Goal: Information Seeking & Learning: Learn about a topic

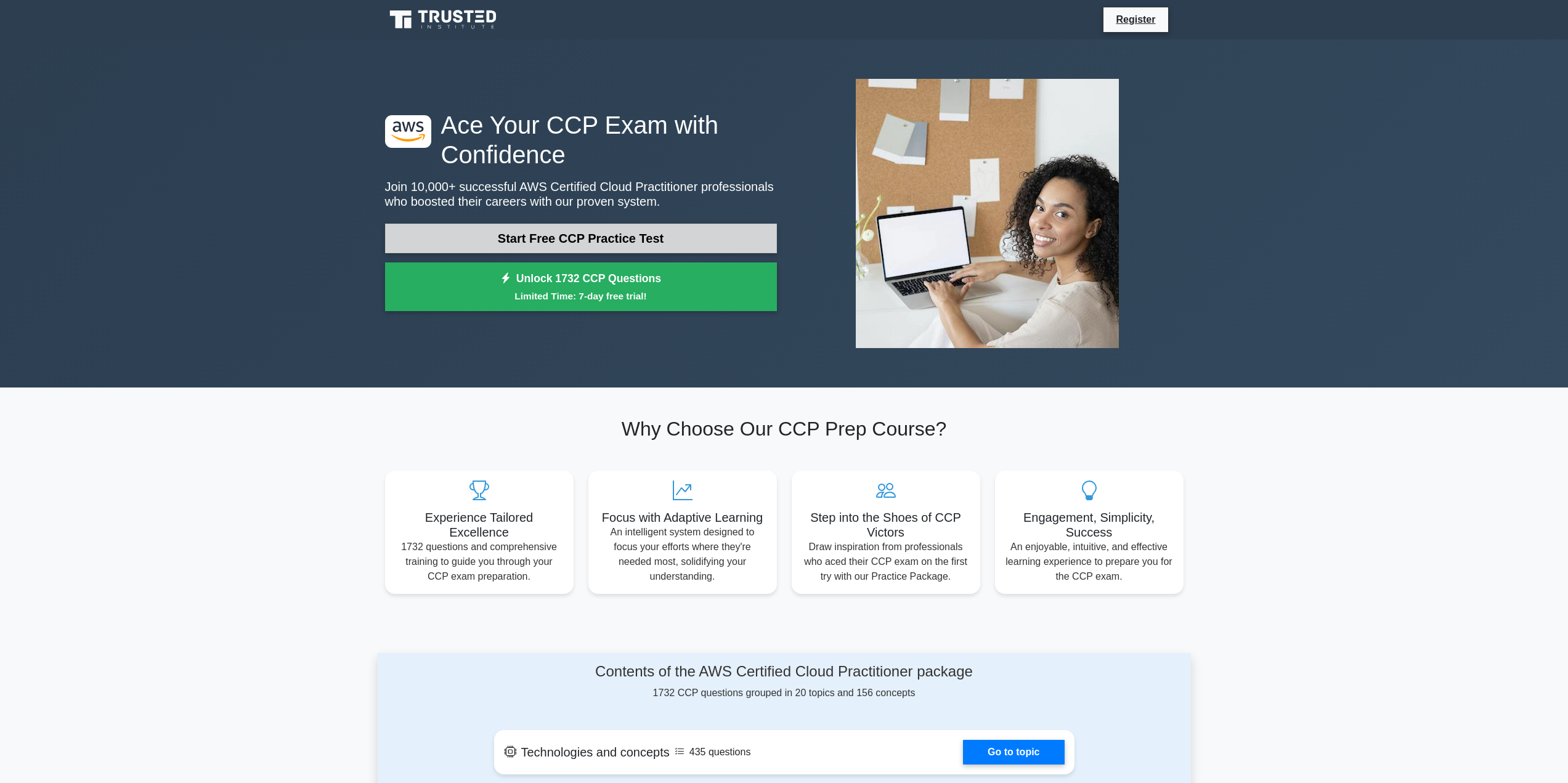
click at [533, 233] on link "Start Free CCP Practice Test" at bounding box center [580, 238] width 392 height 29
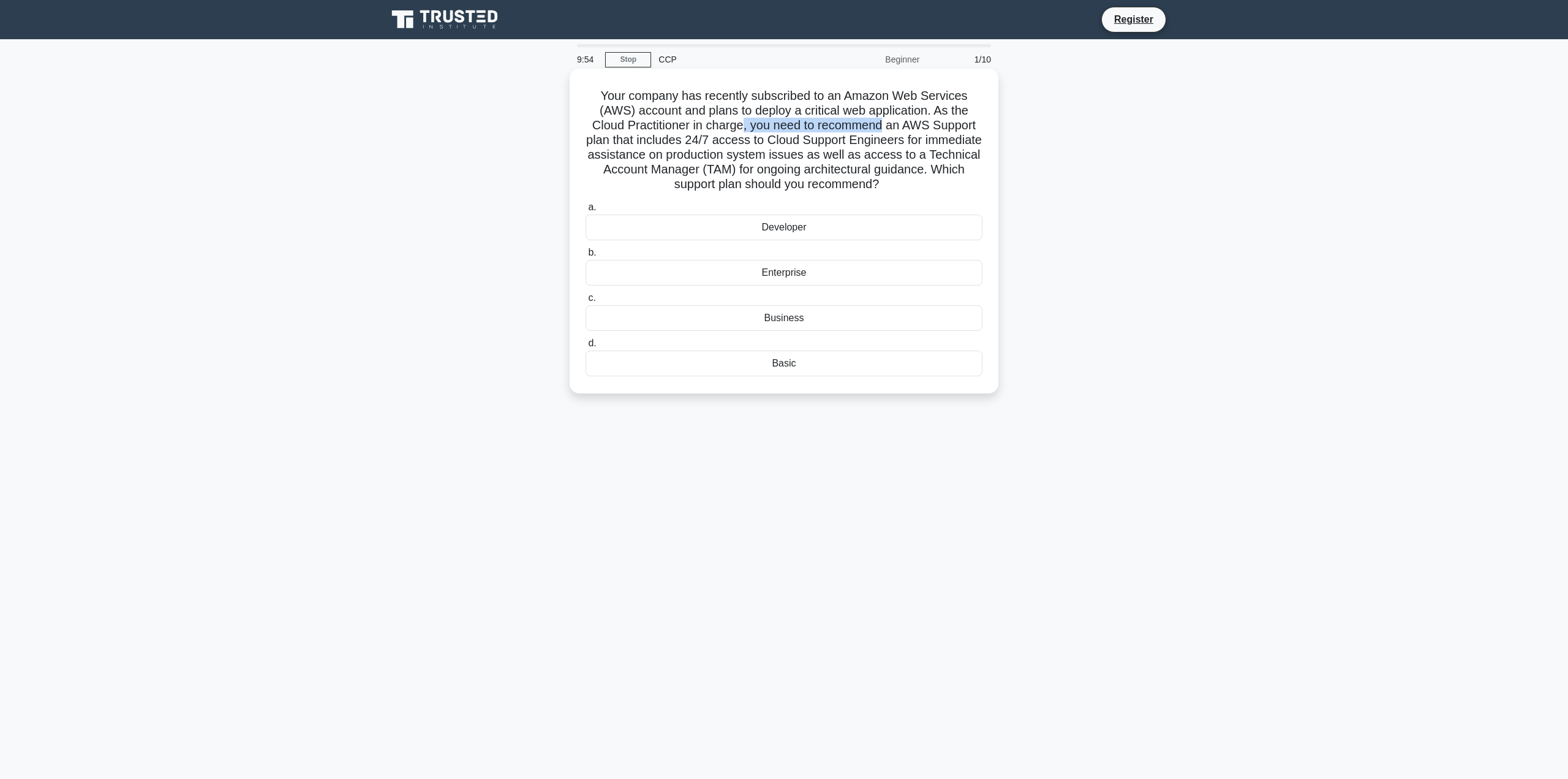
drag, startPoint x: 743, startPoint y: 126, endPoint x: 884, endPoint y: 126, distance: 141.0
click at [884, 126] on h5 "Your company has recently subscribed to an Amazon Web Services (AWS) account an…" at bounding box center [784, 140] width 399 height 104
drag, startPoint x: 633, startPoint y: 143, endPoint x: 724, endPoint y: 142, distance: 91.0
click at [723, 142] on h5 "Your company has recently subscribed to an Amazon Web Services (AWS) account an…" at bounding box center [784, 140] width 399 height 104
click at [729, 141] on h5 "Your company has recently subscribed to an Amazon Web Services (AWS) account an…" at bounding box center [784, 140] width 399 height 104
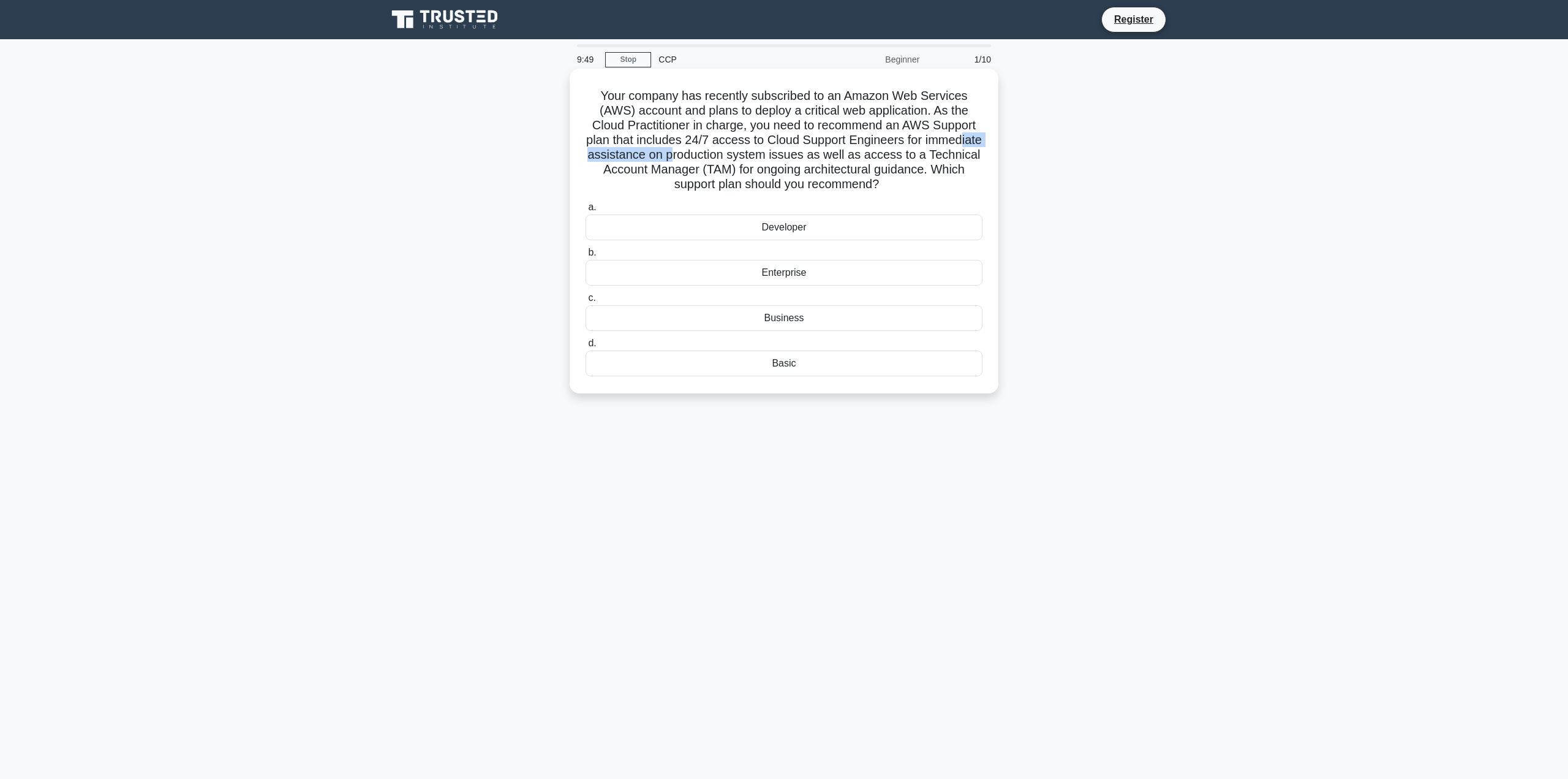
drag, startPoint x: 630, startPoint y: 153, endPoint x: 729, endPoint y: 152, distance: 99.0
click at [729, 152] on h5 "Your company has recently subscribed to an Amazon Web Services (AWS) account an…" at bounding box center [784, 140] width 399 height 104
drag, startPoint x: 766, startPoint y: 152, endPoint x: 831, endPoint y: 152, distance: 65.0
click at [831, 152] on h5 "Your company has recently subscribed to an Amazon Web Services (AWS) account an…" at bounding box center [784, 140] width 399 height 104
click at [784, 275] on div "Enterprise" at bounding box center [784, 273] width 397 height 26
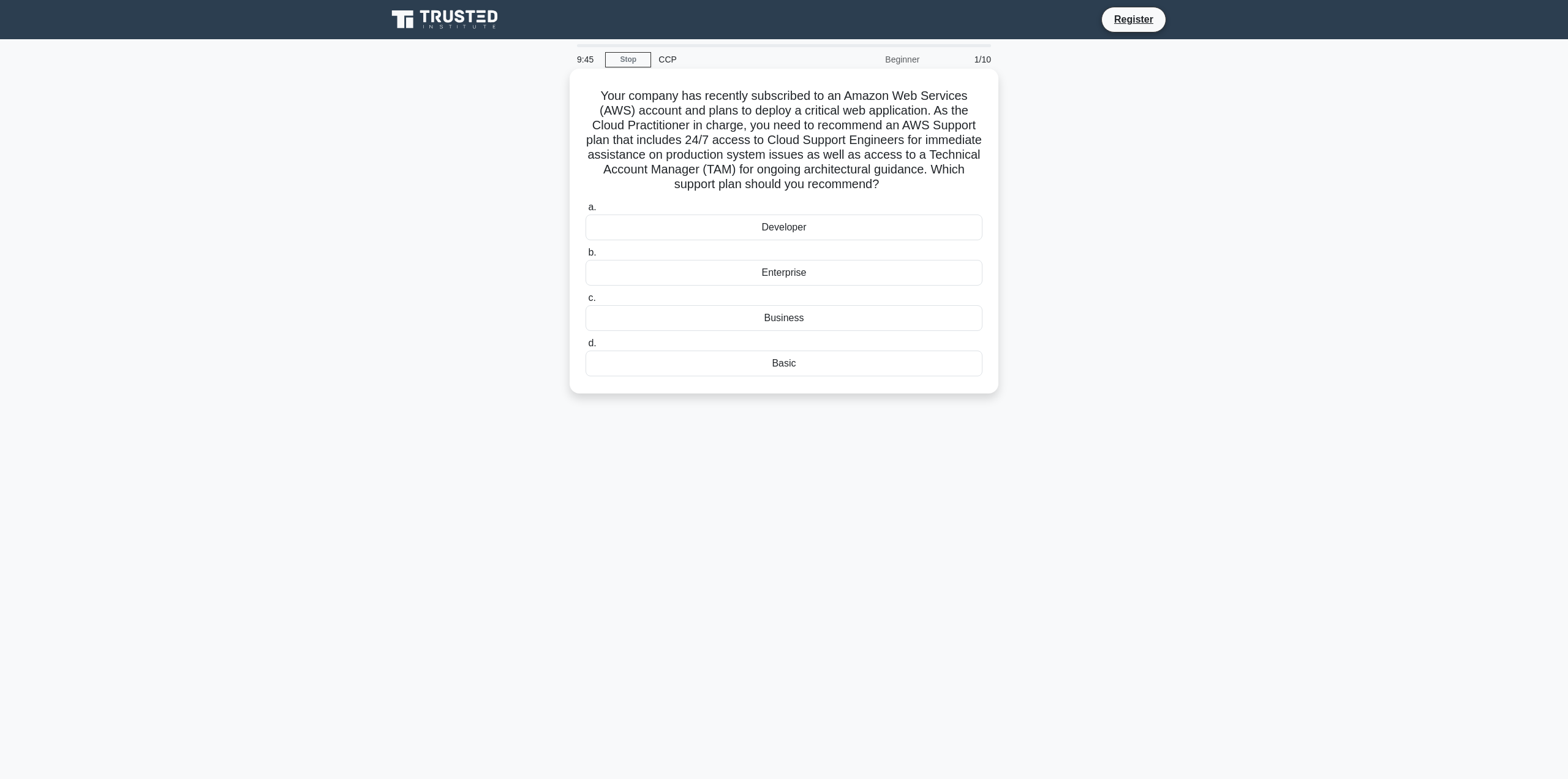
click at [585, 257] on input "b. Enterprise" at bounding box center [585, 253] width 0 height 8
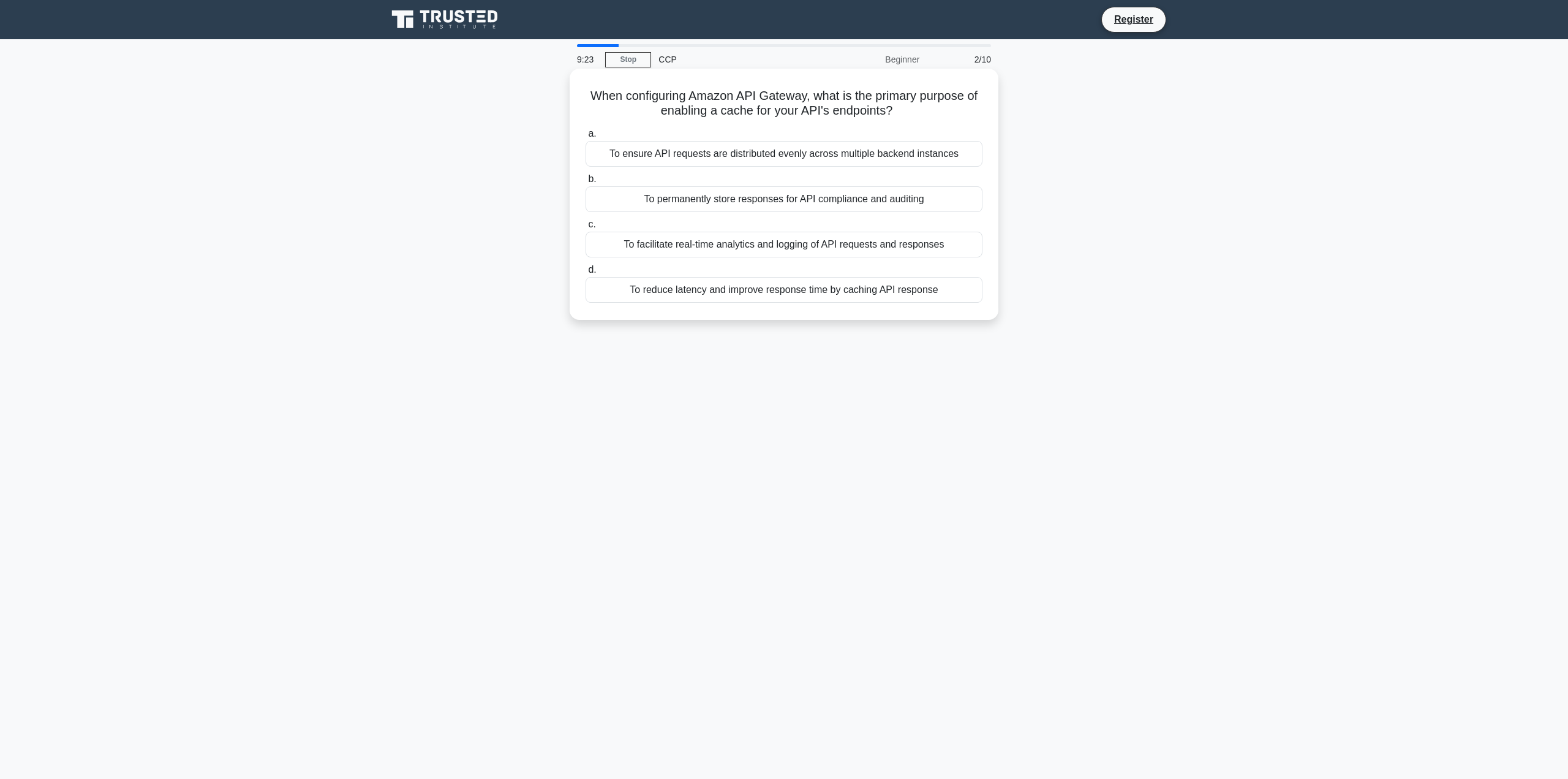
click at [853, 291] on div "To reduce latency and improve response time by caching API response" at bounding box center [784, 289] width 397 height 26
click at [585, 274] on input "d. To reduce latency and improve response time by caching API response" at bounding box center [585, 270] width 0 height 8
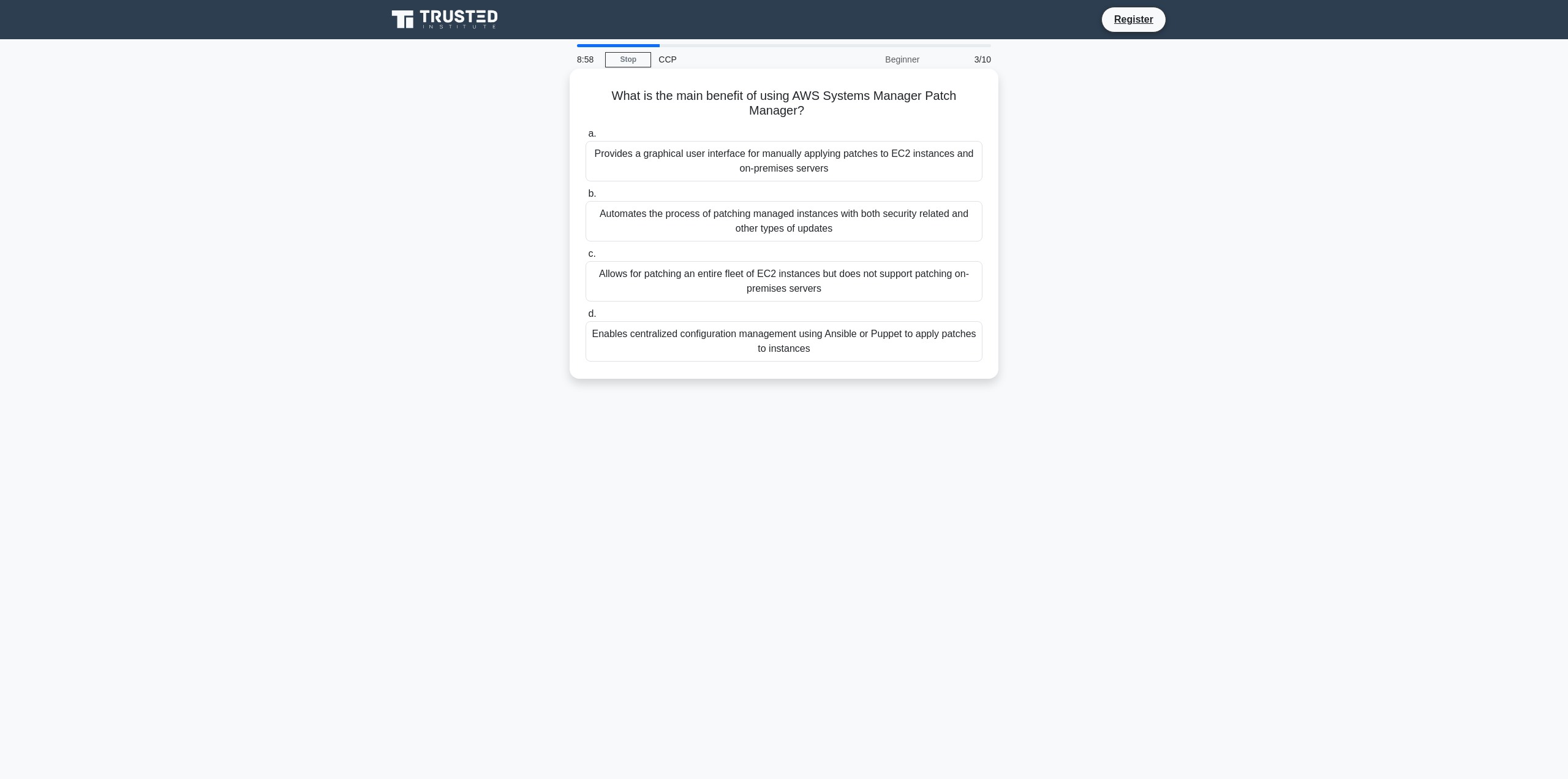
click at [865, 345] on div "Enables centralized configuration management using Ansible or Puppet to apply p…" at bounding box center [784, 341] width 397 height 40
click at [585, 318] on input "d. Enables centralized configuration management using Ansible or Puppet to appl…" at bounding box center [585, 314] width 0 height 8
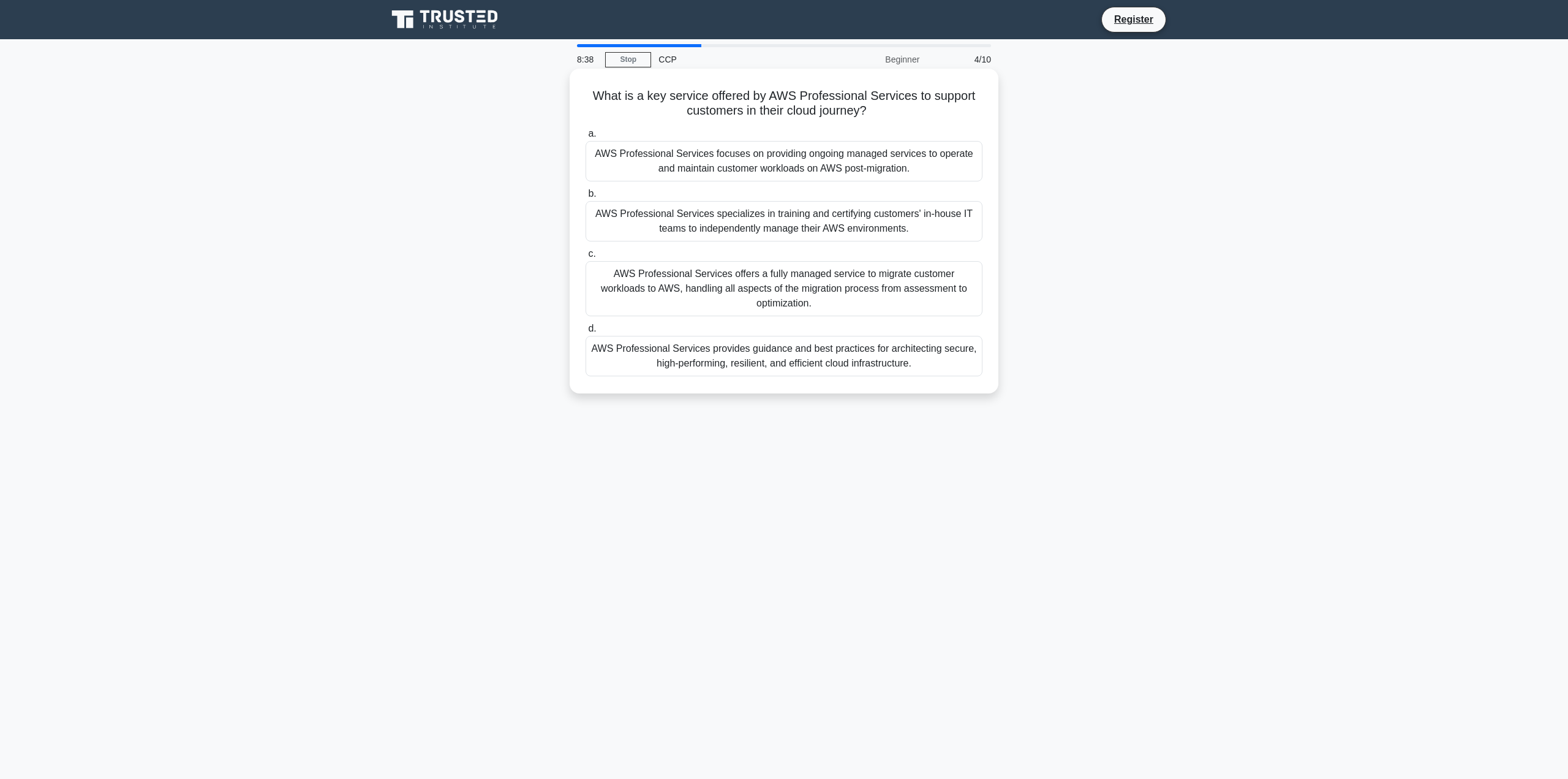
click at [653, 344] on div "AWS Professional Services provides guidance and best practices for architecting…" at bounding box center [784, 356] width 397 height 40
click at [585, 333] on input "d. AWS Professional Services provides guidance and best practices for architect…" at bounding box center [585, 329] width 0 height 8
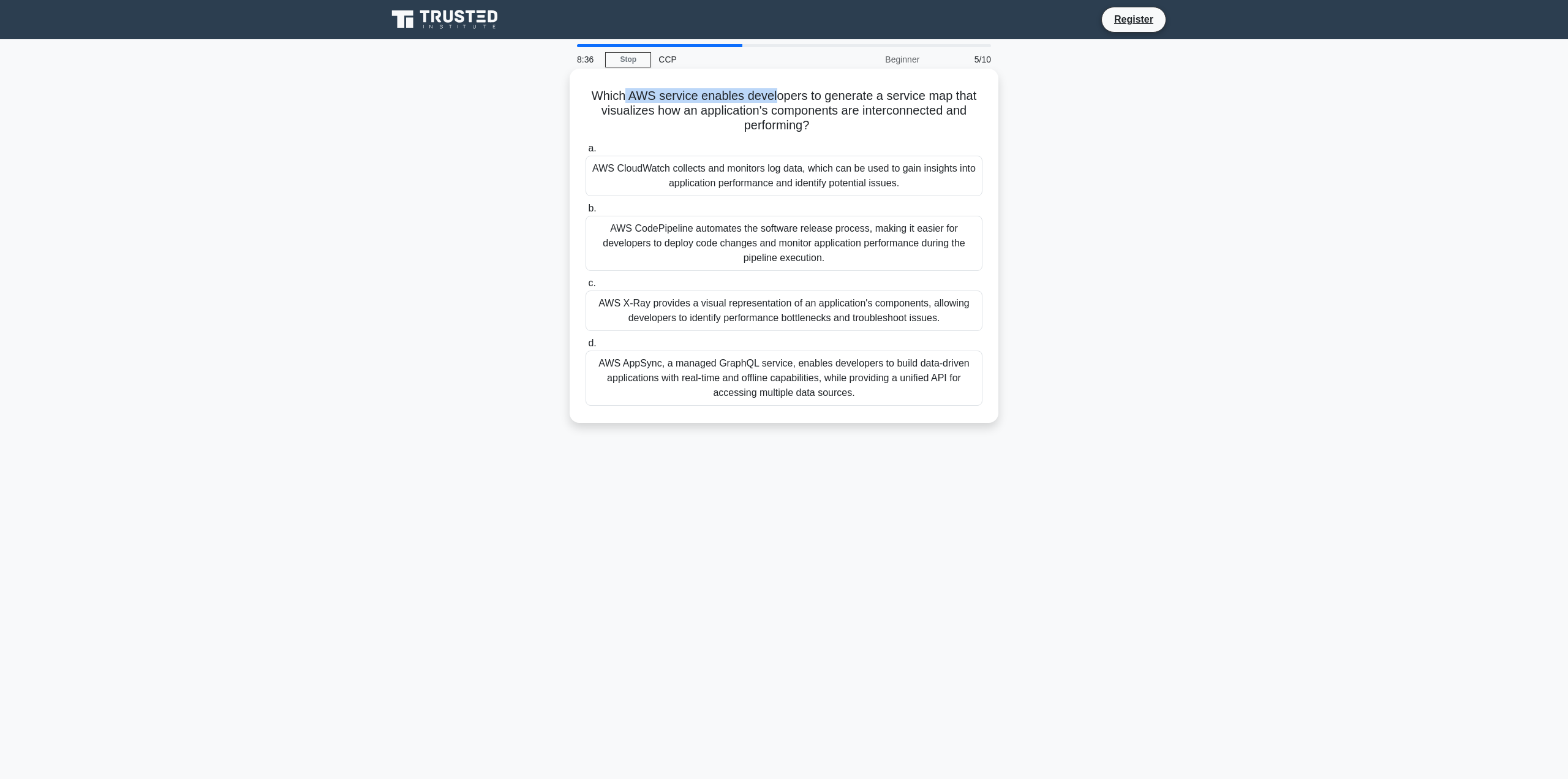
drag, startPoint x: 630, startPoint y: 93, endPoint x: 774, endPoint y: 98, distance: 144.1
click at [774, 98] on h5 "Which AWS service enables developers to generate a service map that visualizes …" at bounding box center [784, 111] width 399 height 45
click at [791, 100] on h5 "Which AWS service enables developers to generate a service map that visualizes …" at bounding box center [784, 111] width 399 height 45
drag, startPoint x: 649, startPoint y: 113, endPoint x: 729, endPoint y: 114, distance: 80.0
click at [729, 114] on h5 "Which AWS service enables developers to generate a service map that visualizes …" at bounding box center [784, 111] width 399 height 45
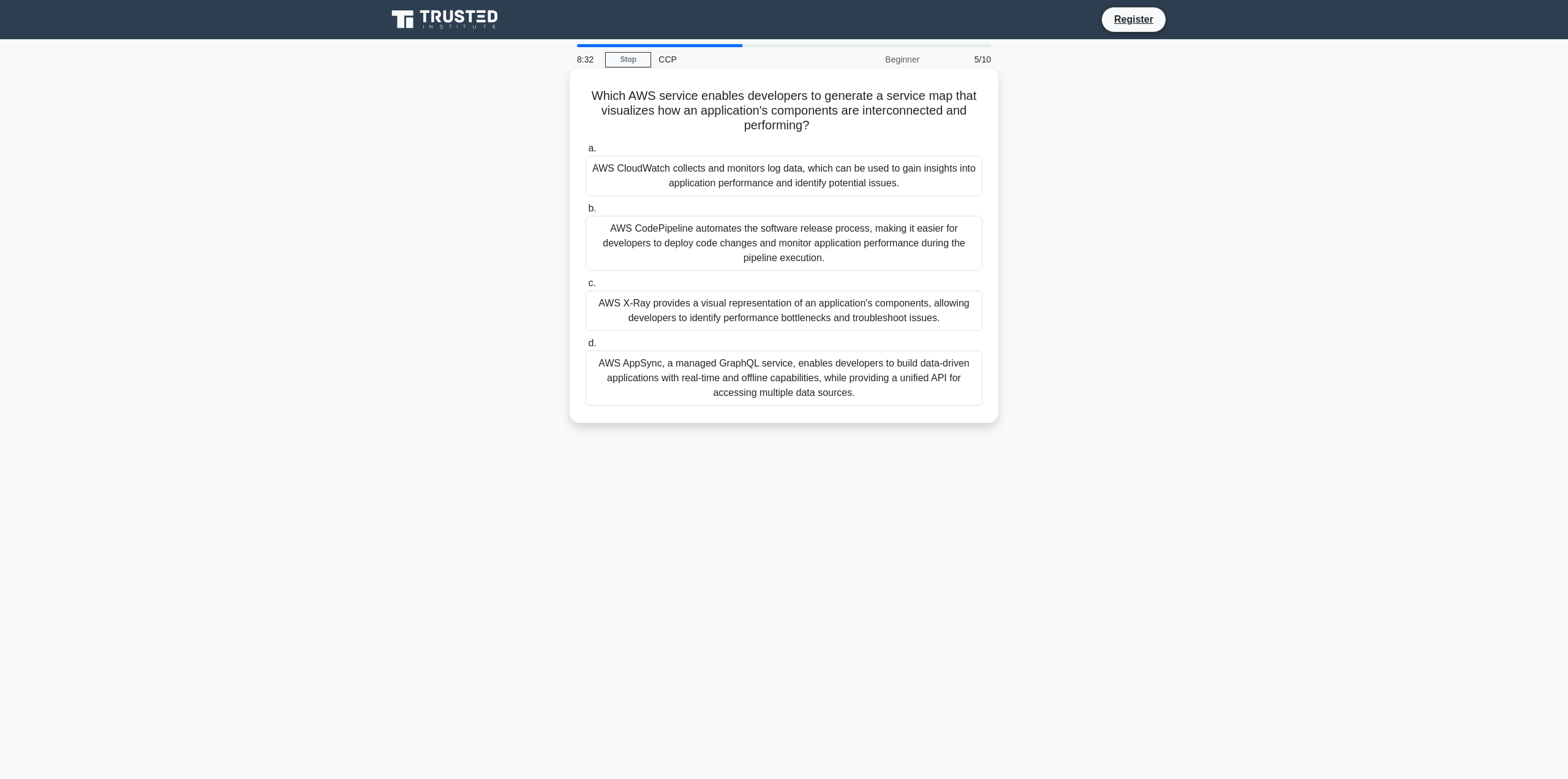
click at [754, 114] on h5 "Which AWS service enables developers to generate a service map that visualizes …" at bounding box center [784, 111] width 399 height 45
click at [683, 314] on div "AWS X-Ray provides a visual representation of an application's components, allo…" at bounding box center [784, 310] width 397 height 40
click at [585, 288] on input "c. AWS X-Ray provides a visual representation of an application's components, a…" at bounding box center [585, 284] width 0 height 8
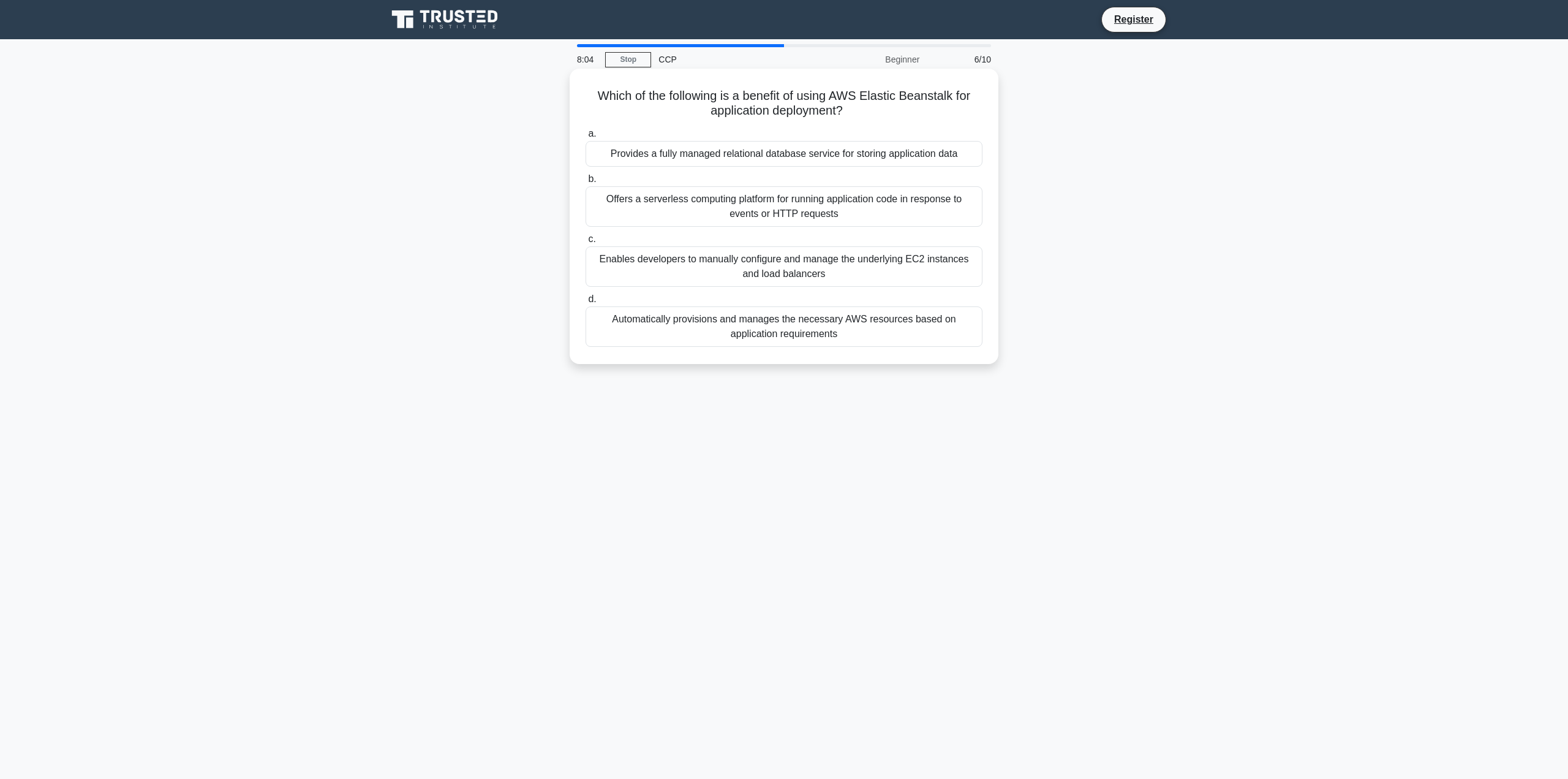
click at [710, 329] on div "Automatically provisions and manages the necessary AWS resources based on appli…" at bounding box center [784, 326] width 397 height 40
click at [585, 304] on input "d. Automatically provisions and manages the necessary AWS resources based on ap…" at bounding box center [585, 299] width 0 height 8
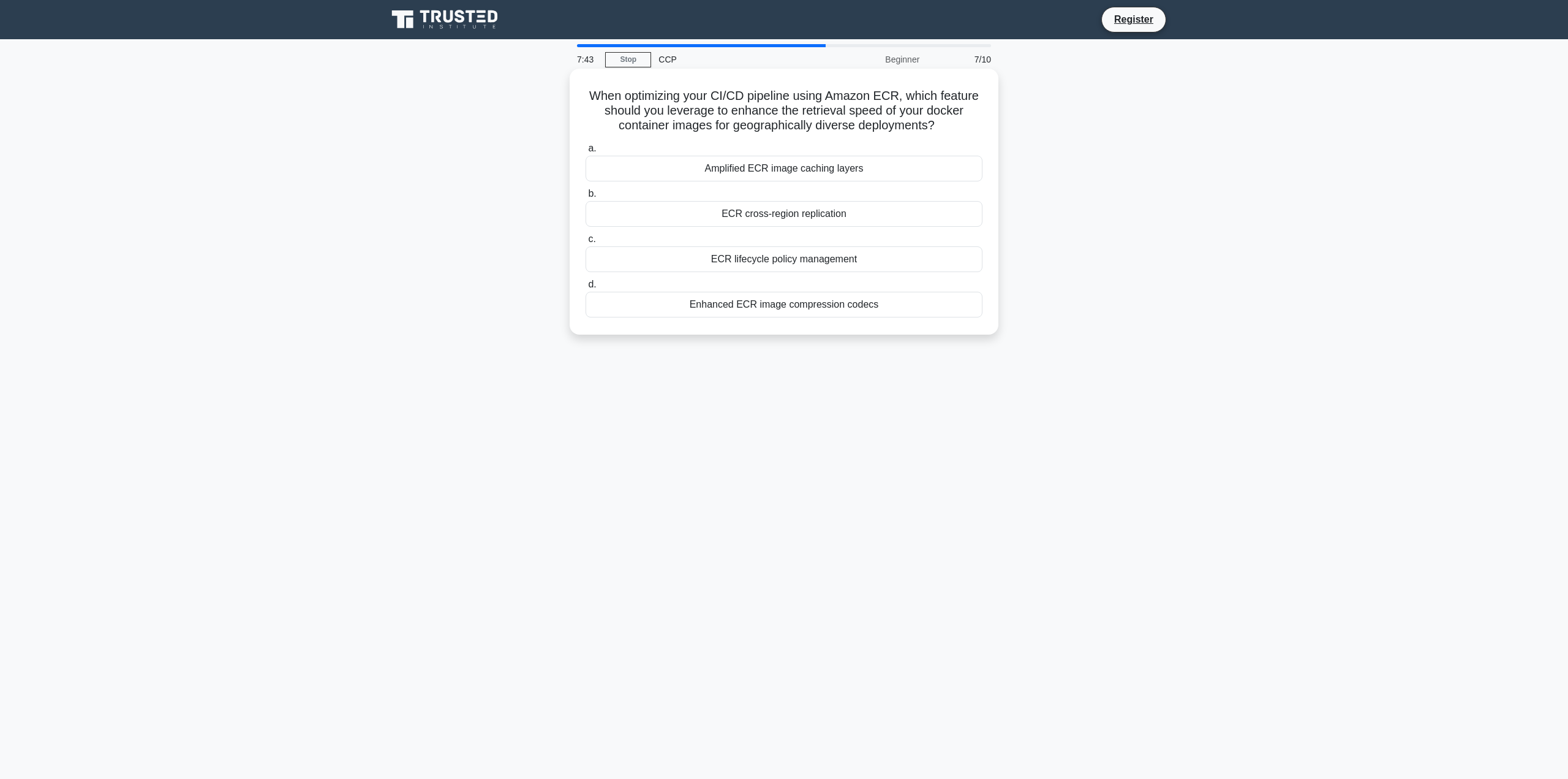
click at [791, 220] on div "ECR cross-region replication" at bounding box center [784, 214] width 397 height 26
click at [585, 198] on input "b. ECR cross-region replication" at bounding box center [585, 194] width 0 height 8
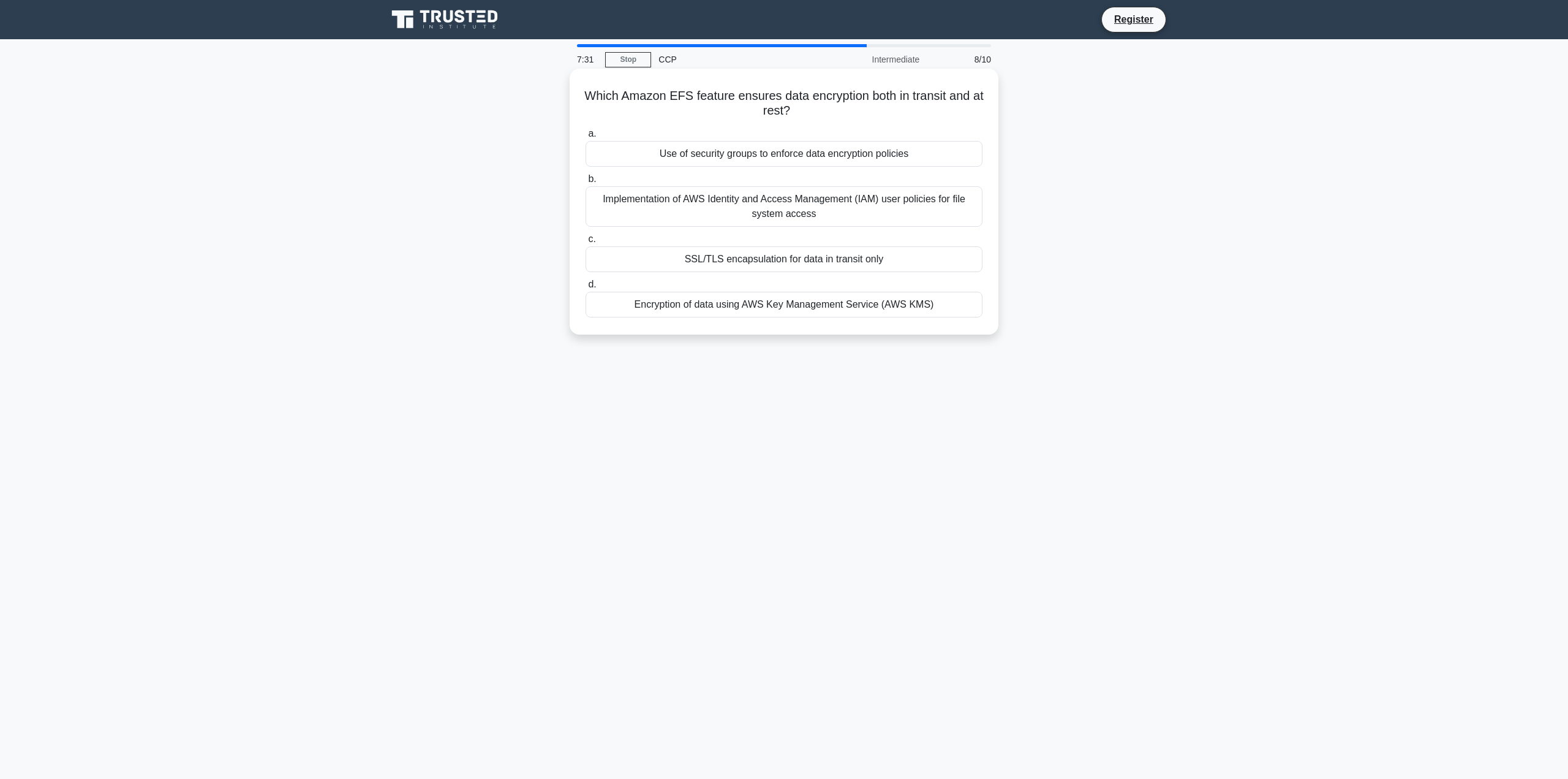
click at [757, 305] on div "Encryption of data using AWS Key Management Service (AWS KMS)" at bounding box center [784, 304] width 397 height 26
click at [585, 289] on input "d. Encryption of data using AWS Key Management Service (AWS KMS)" at bounding box center [585, 285] width 0 height 8
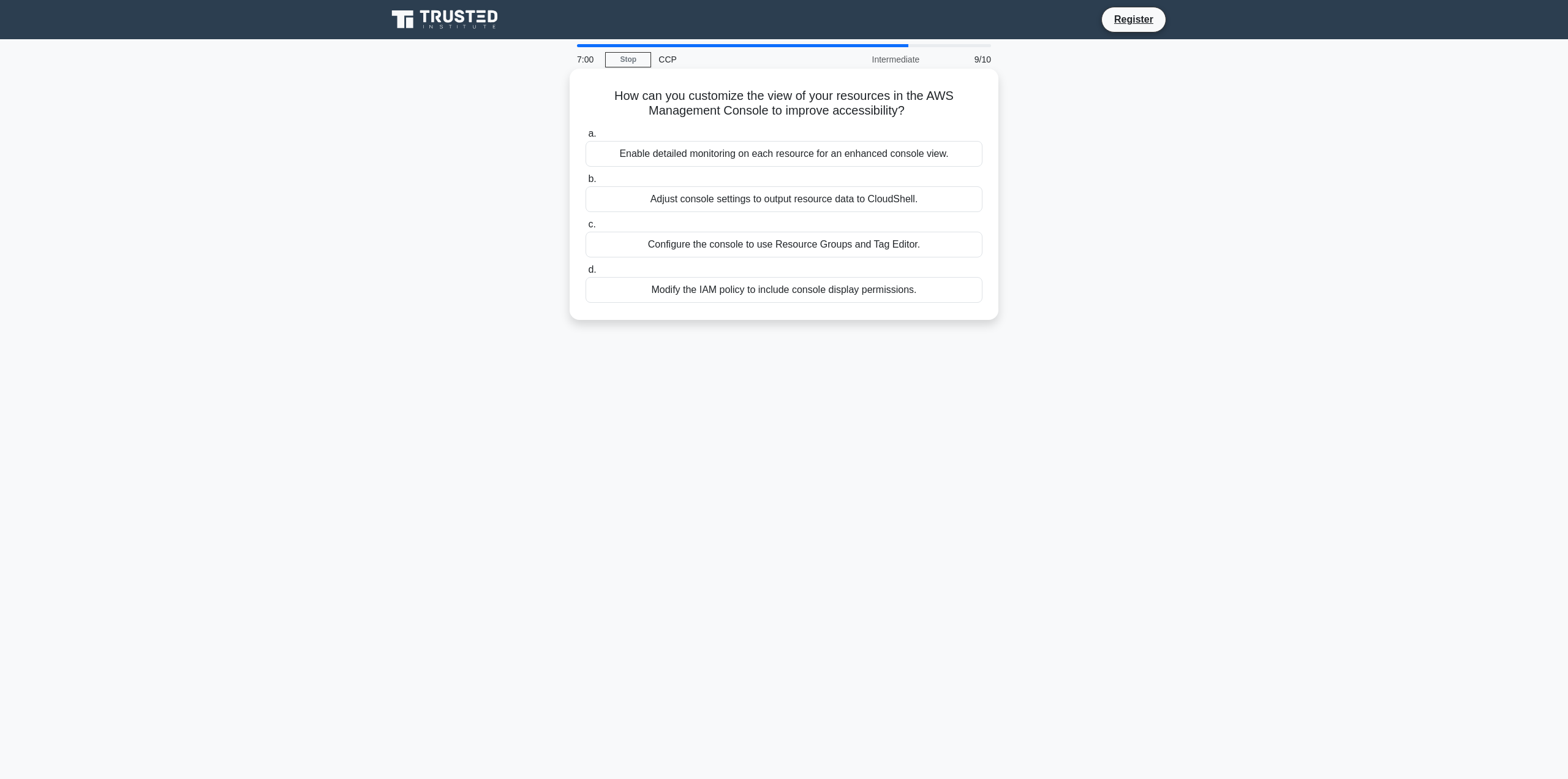
click at [852, 244] on div "Configure the console to use Resource Groups and Tag Editor." at bounding box center [784, 244] width 397 height 26
click at [585, 229] on input "c. Configure the console to use Resource Groups and Tag Editor." at bounding box center [585, 225] width 0 height 8
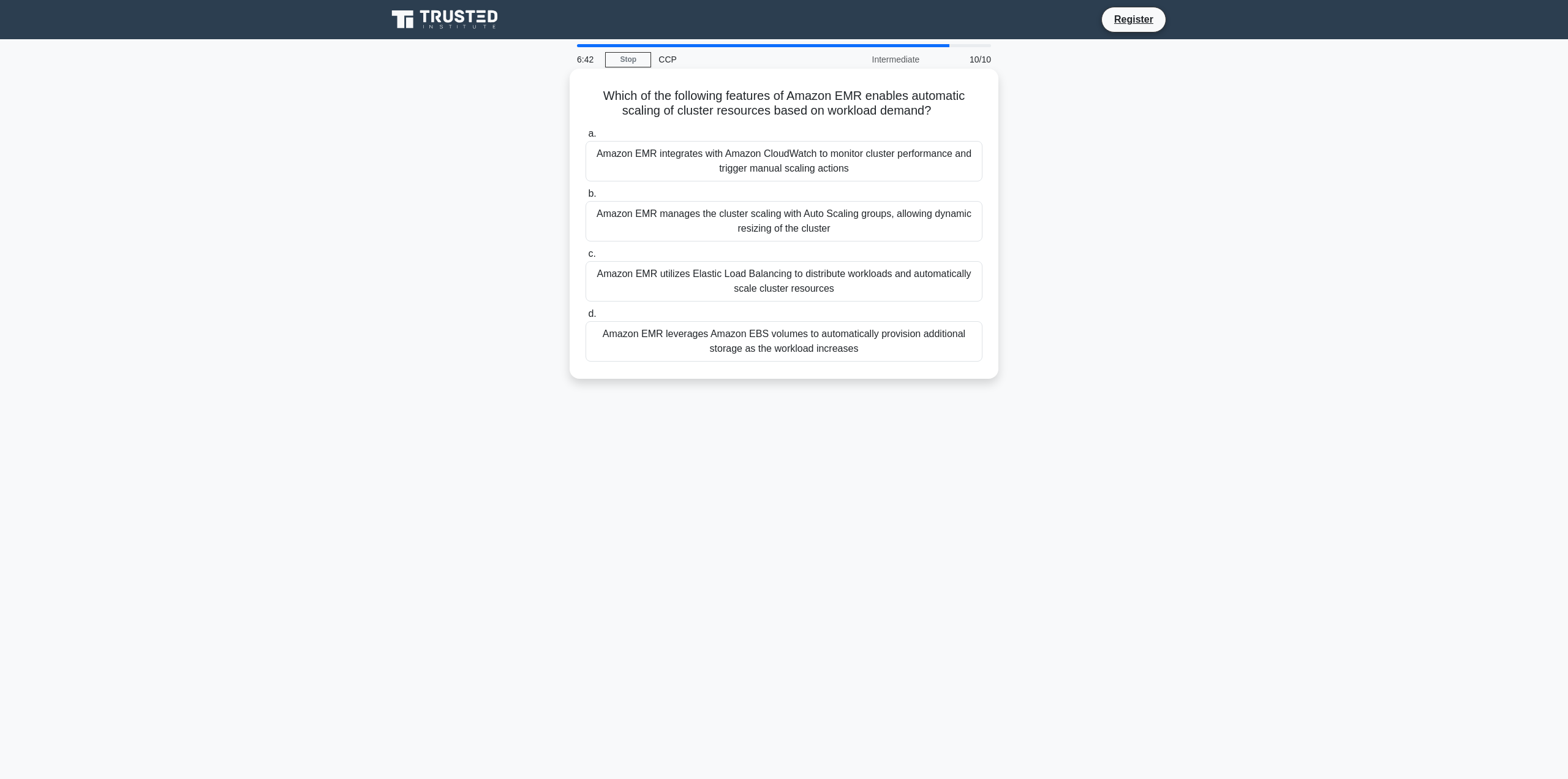
click at [704, 169] on div "Amazon EMR integrates with Amazon CloudWatch to monitor cluster performance and…" at bounding box center [784, 161] width 397 height 40
click at [585, 138] on input "a. Amazon EMR integrates with Amazon CloudWatch to monitor cluster performance …" at bounding box center [585, 134] width 0 height 8
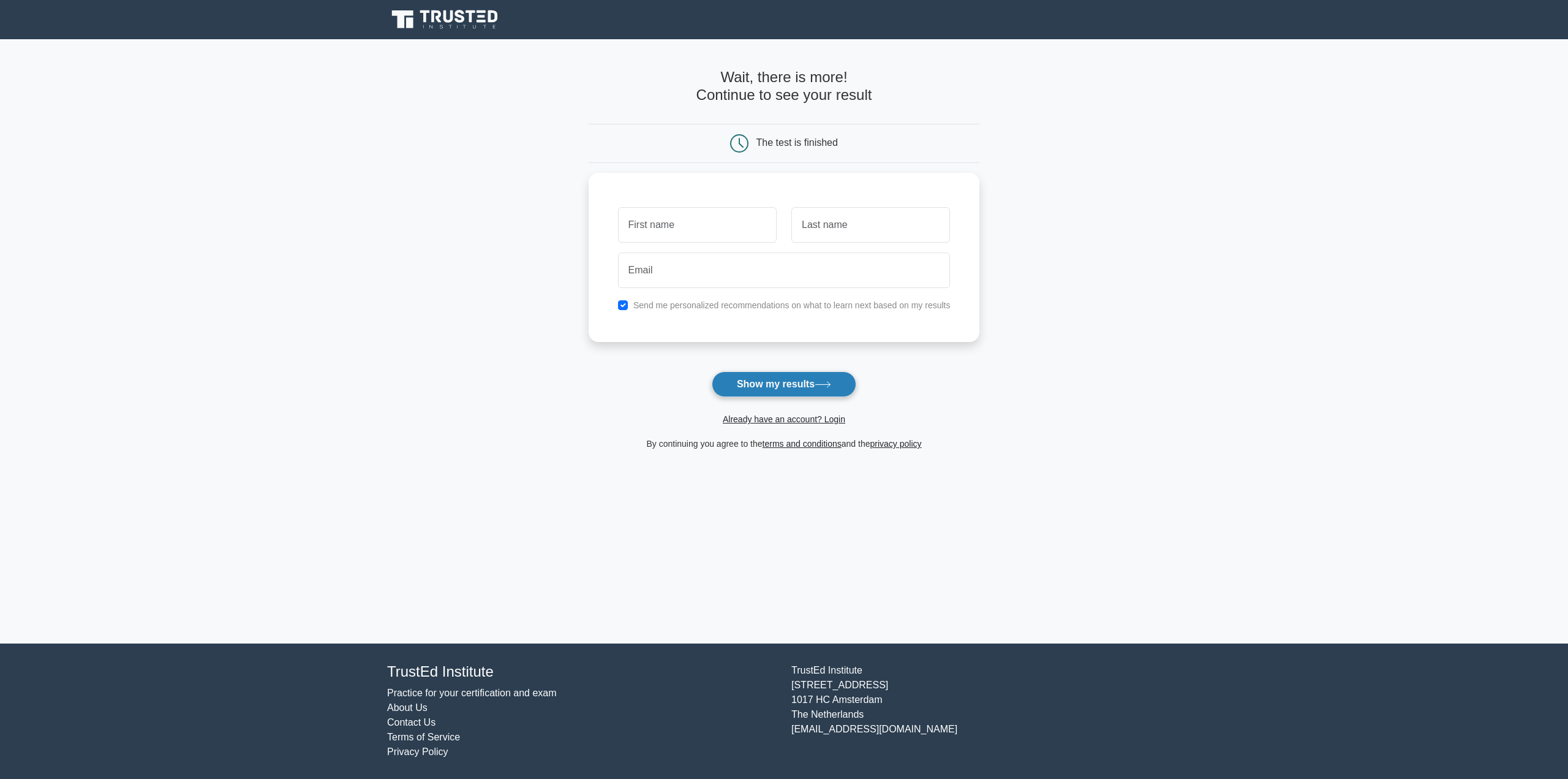
click at [807, 379] on button "Show my results" at bounding box center [784, 384] width 144 height 26
